Goal: Information Seeking & Learning: Learn about a topic

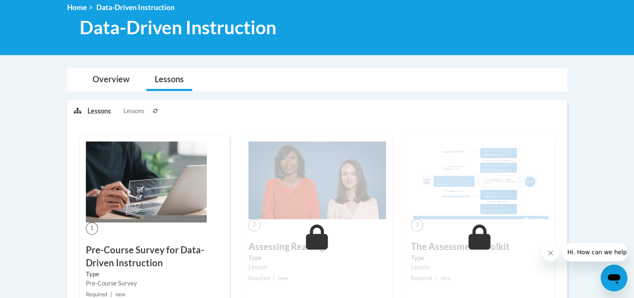
scroll to position [77, 0]
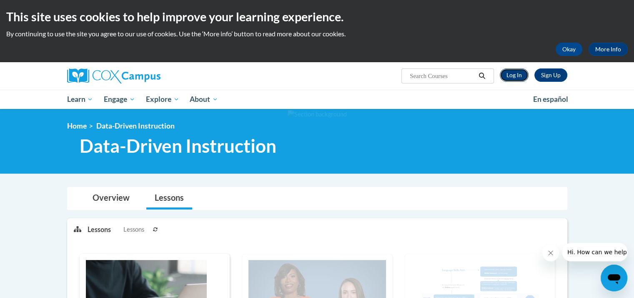
click at [512, 75] on link "Log In" at bounding box center [514, 74] width 29 height 13
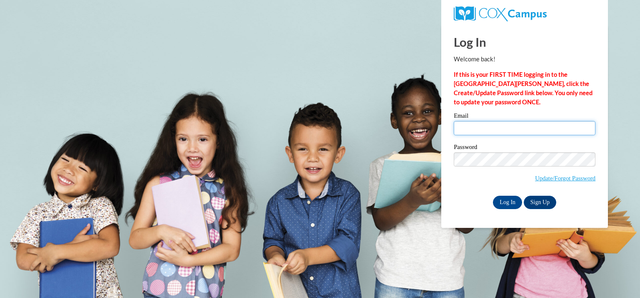
click at [469, 128] on input "Email" at bounding box center [525, 128] width 142 height 14
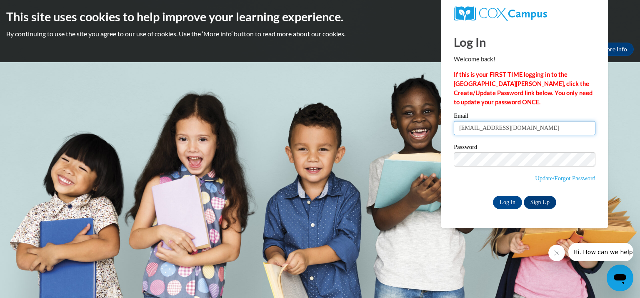
type input "stmartins@kmsd.edu"
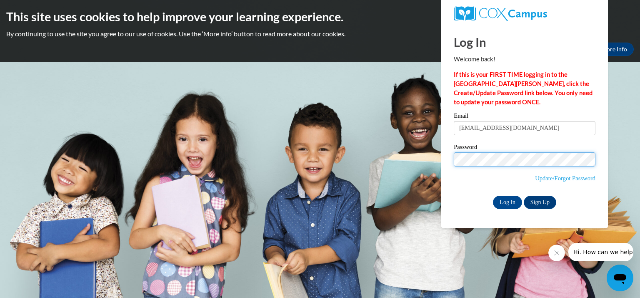
click at [493, 196] on input "Log In" at bounding box center [507, 202] width 29 height 13
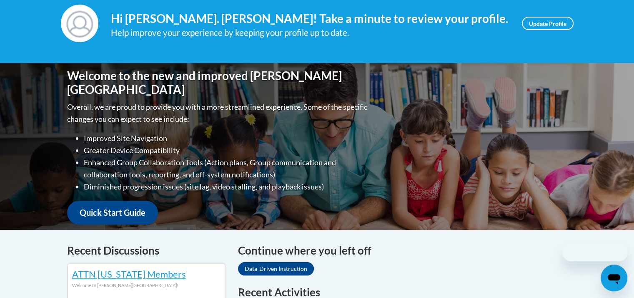
scroll to position [250, 0]
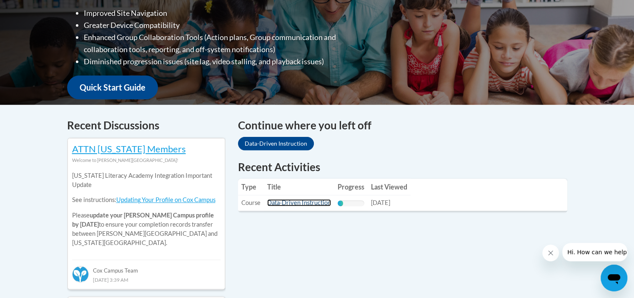
click at [304, 203] on link "Data-Driven Instruction" at bounding box center [299, 202] width 64 height 7
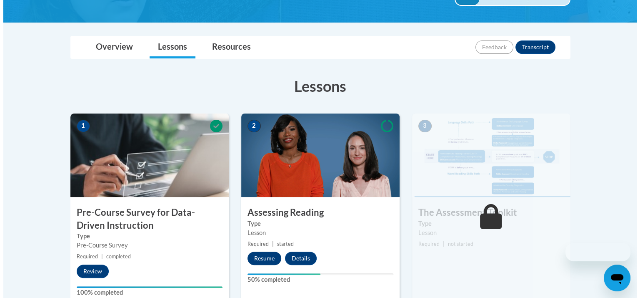
scroll to position [208, 0]
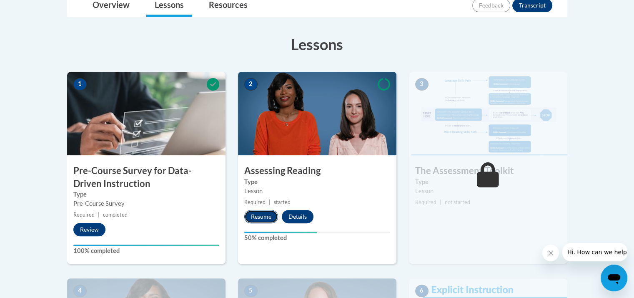
click at [269, 216] on button "Resume" at bounding box center [261, 216] width 34 height 13
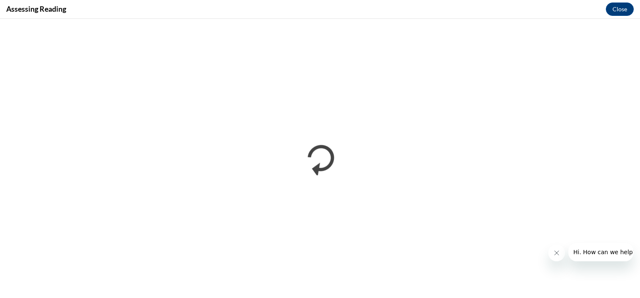
scroll to position [0, 0]
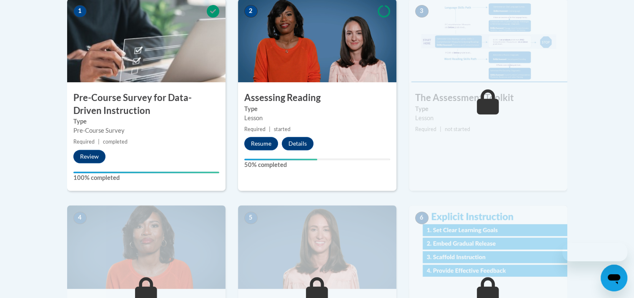
scroll to position [208, 0]
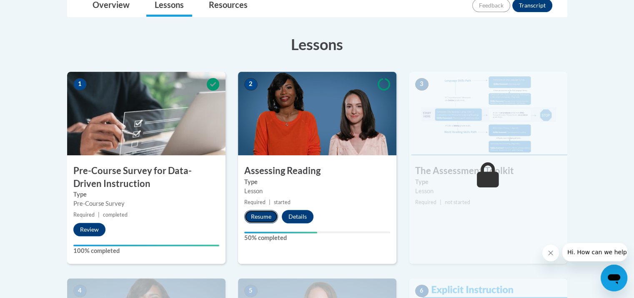
click at [263, 218] on button "Resume" at bounding box center [261, 216] width 34 height 13
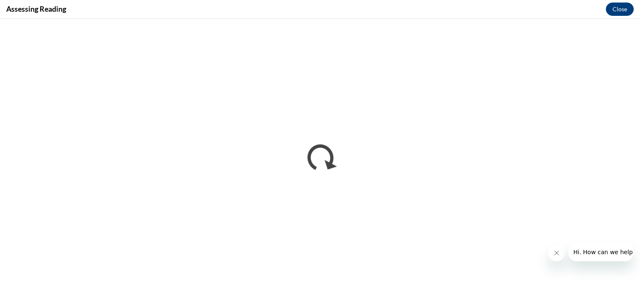
scroll to position [0, 0]
click at [556, 250] on icon "Close message from company" at bounding box center [556, 252] width 7 height 7
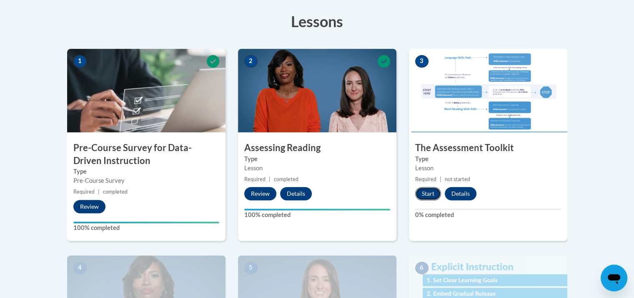
click at [434, 193] on button "Start" at bounding box center [428, 193] width 26 height 13
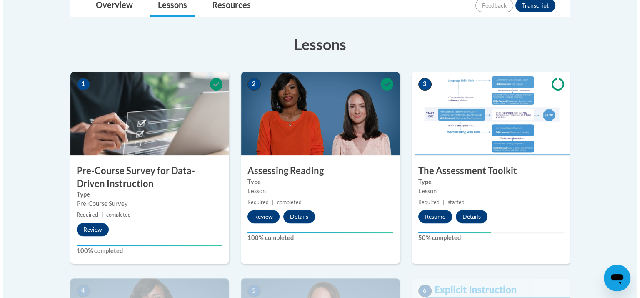
scroll to position [250, 0]
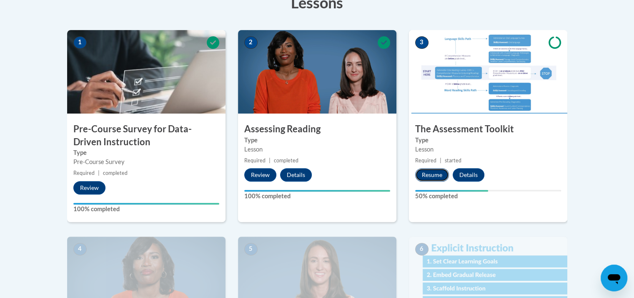
click at [434, 175] on button "Resume" at bounding box center [432, 174] width 34 height 13
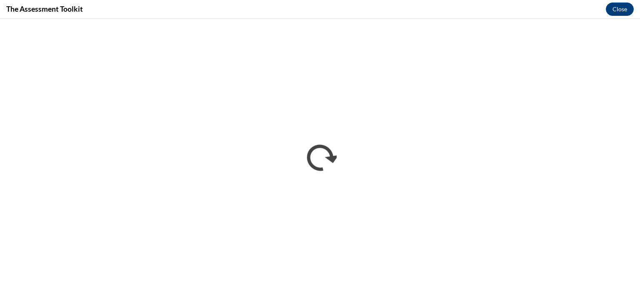
scroll to position [0, 0]
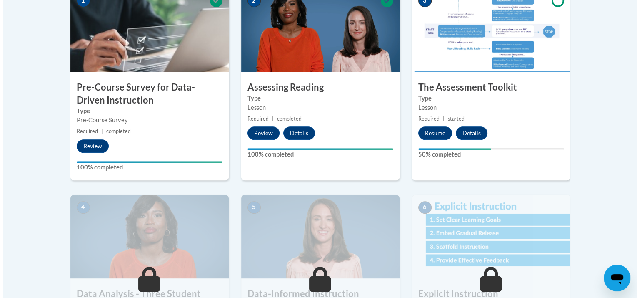
scroll to position [208, 0]
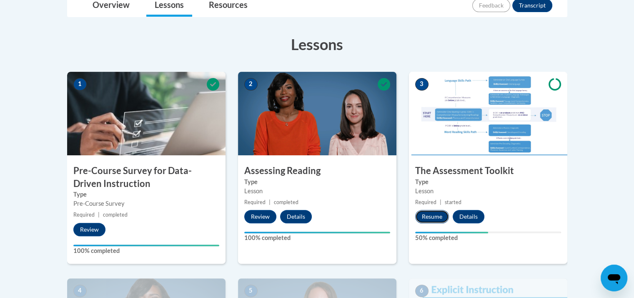
click at [429, 213] on button "Resume" at bounding box center [432, 216] width 34 height 13
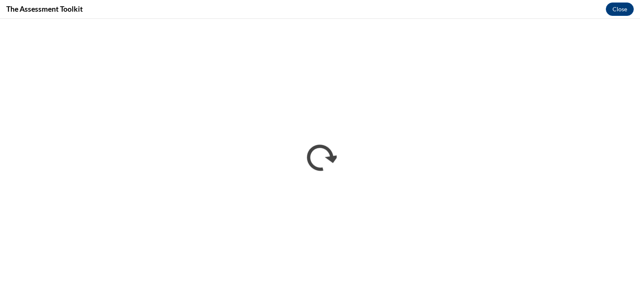
scroll to position [0, 0]
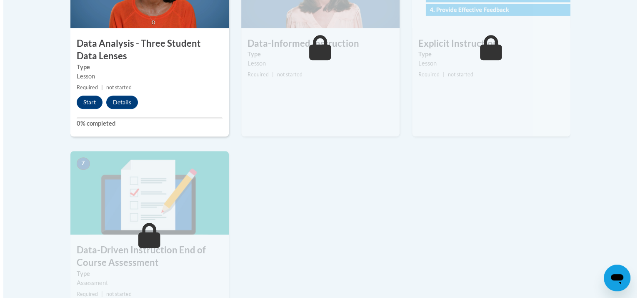
scroll to position [459, 0]
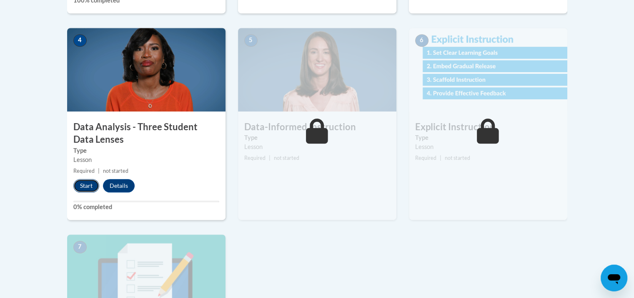
click at [89, 183] on button "Start" at bounding box center [86, 185] width 26 height 13
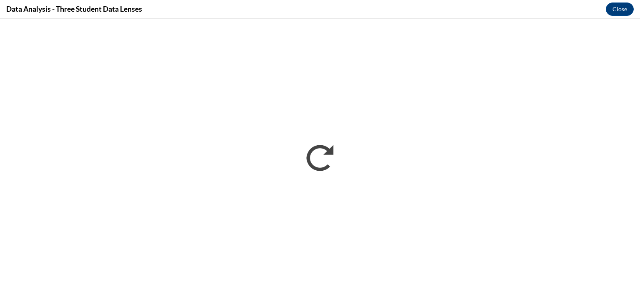
scroll to position [0, 0]
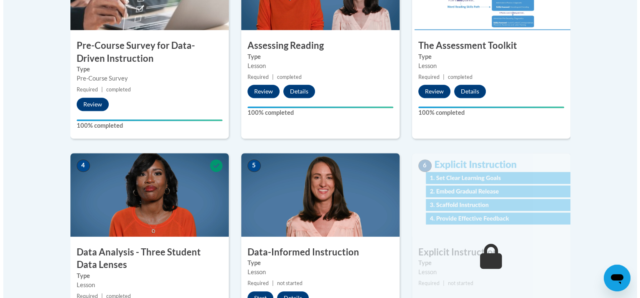
scroll to position [417, 0]
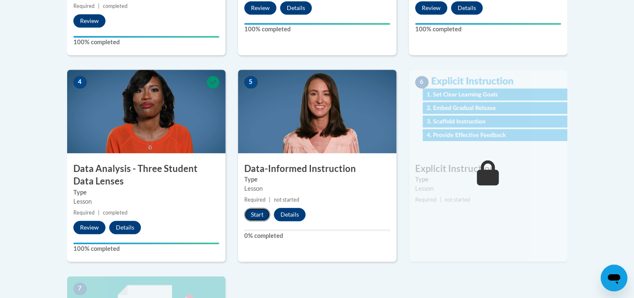
click at [260, 215] on button "Start" at bounding box center [257, 214] width 26 height 13
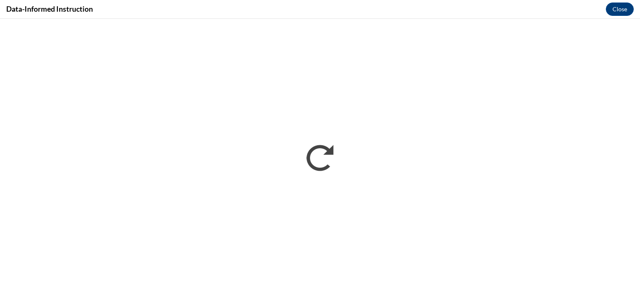
scroll to position [0, 0]
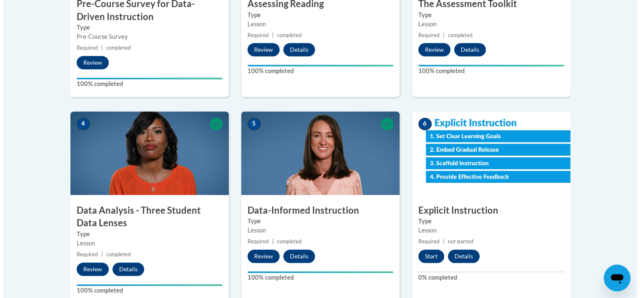
scroll to position [417, 0]
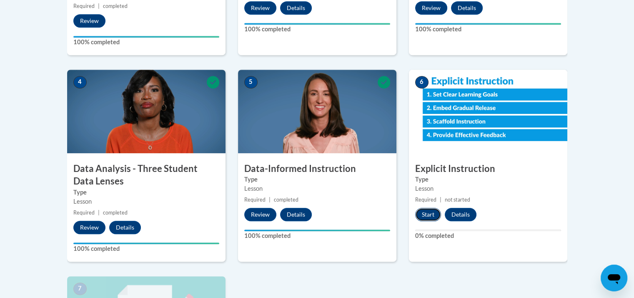
click at [428, 213] on button "Start" at bounding box center [428, 214] width 26 height 13
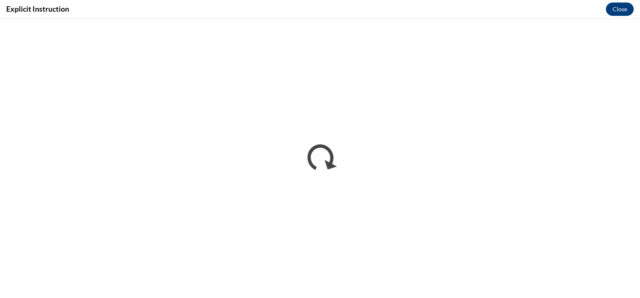
scroll to position [0, 0]
